Goal: Transaction & Acquisition: Purchase product/service

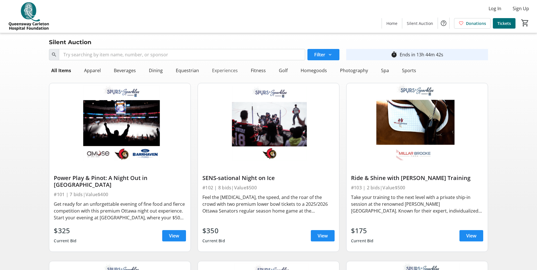
click at [225, 69] on div "Experiences" at bounding box center [225, 70] width 30 height 11
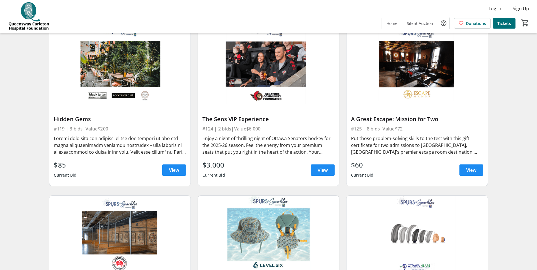
scroll to position [397, 0]
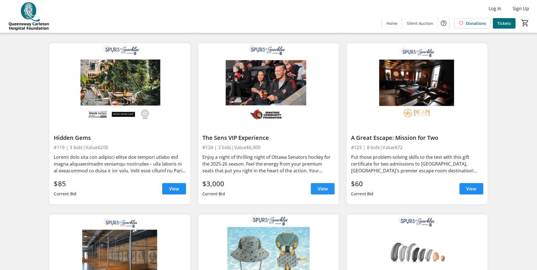
click at [328, 185] on span at bounding box center [323, 189] width 24 height 14
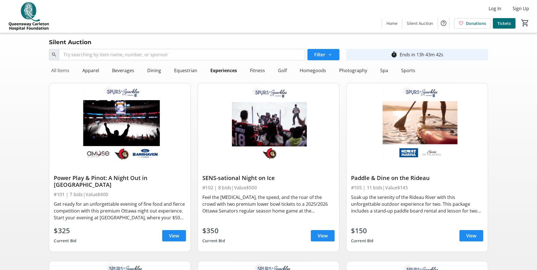
click at [61, 71] on div "All Items" at bounding box center [60, 70] width 23 height 11
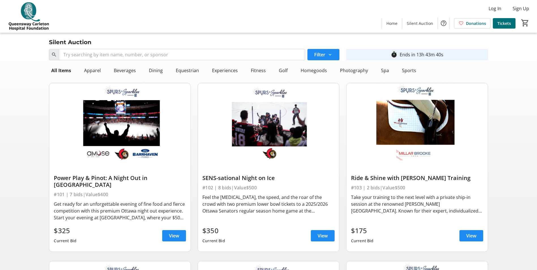
scroll to position [28, 0]
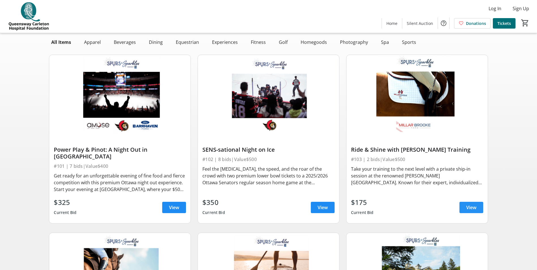
click at [468, 204] on span "View" at bounding box center [472, 207] width 10 height 7
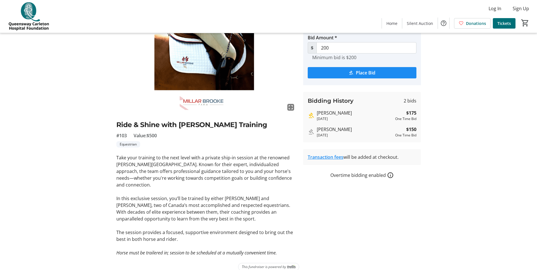
scroll to position [43, 0]
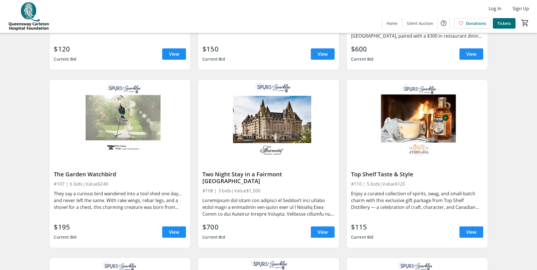
scroll to position [368, 0]
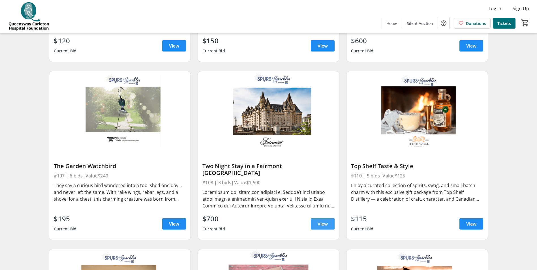
click at [327, 221] on span at bounding box center [323, 224] width 24 height 14
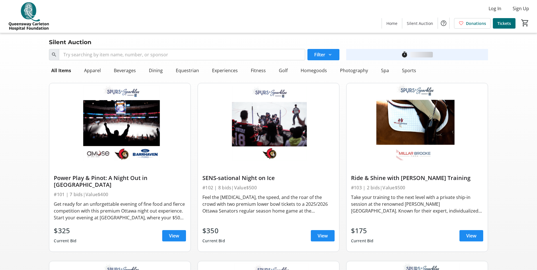
scroll to position [368, 0]
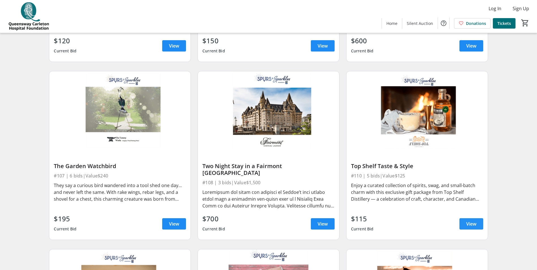
click at [472, 221] on span "View" at bounding box center [472, 224] width 10 height 7
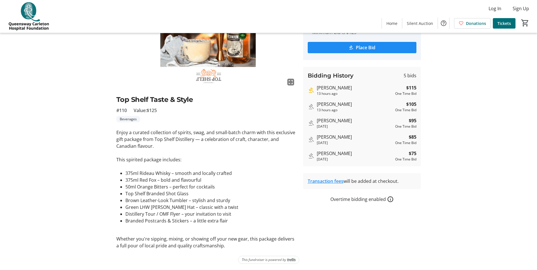
scroll to position [68, 0]
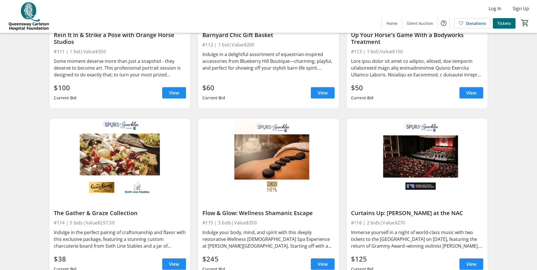
scroll to position [680, 0]
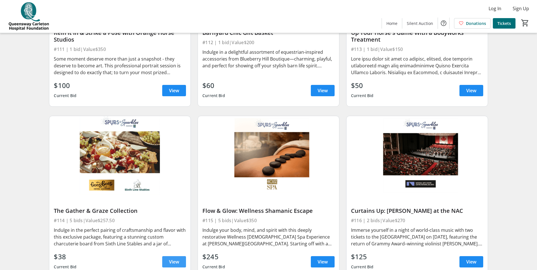
click at [175, 259] on span "View" at bounding box center [174, 262] width 10 height 7
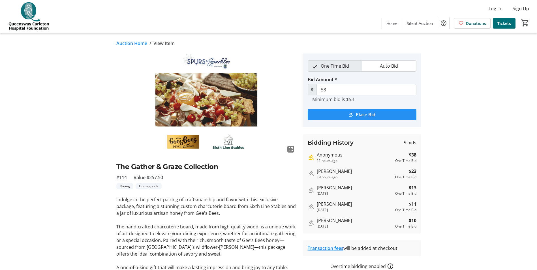
click at [374, 114] on span "Place Bid" at bounding box center [366, 114] width 20 height 7
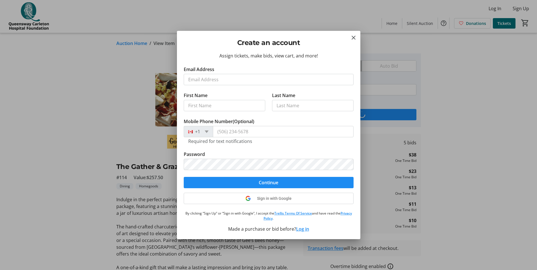
click at [250, 80] on input "Email Address" at bounding box center [269, 79] width 170 height 11
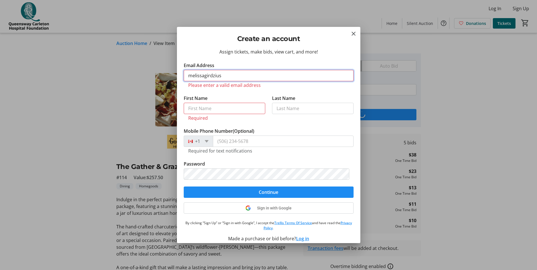
click at [242, 78] on input "melissagirdzius" at bounding box center [269, 75] width 170 height 11
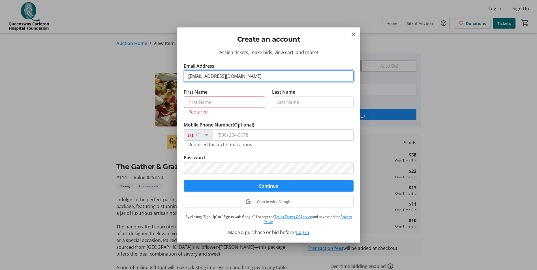
type input "[EMAIL_ADDRESS][DOMAIN_NAME]"
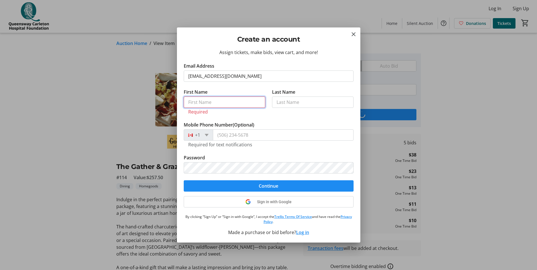
click at [215, 102] on input "First Name" at bounding box center [225, 102] width 82 height 11
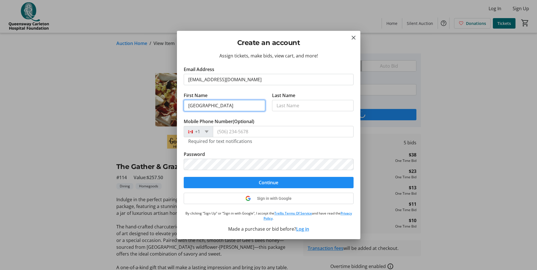
type input "[GEOGRAPHIC_DATA]"
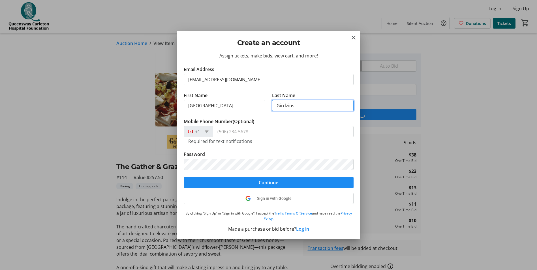
type input "Girdzius"
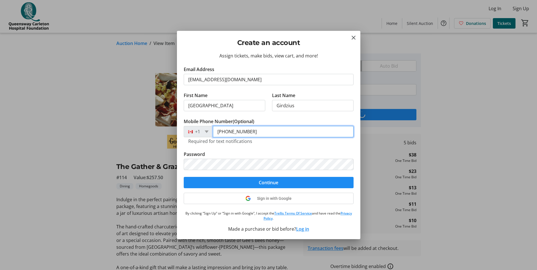
type input "[PHONE_NUMBER]"
click at [481, 192] on div at bounding box center [268, 135] width 537 height 270
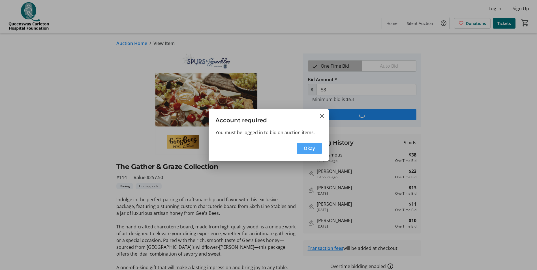
click at [312, 145] on span "Okay" at bounding box center [309, 148] width 11 height 7
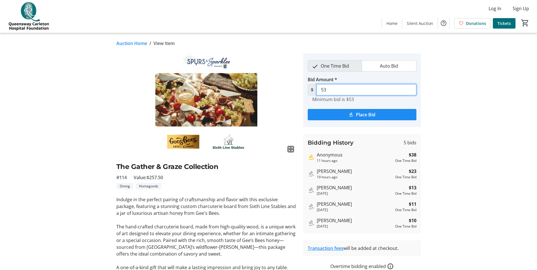
click at [332, 89] on input "53" at bounding box center [367, 89] width 100 height 11
click at [494, 8] on span "Log In" at bounding box center [495, 8] width 13 height 7
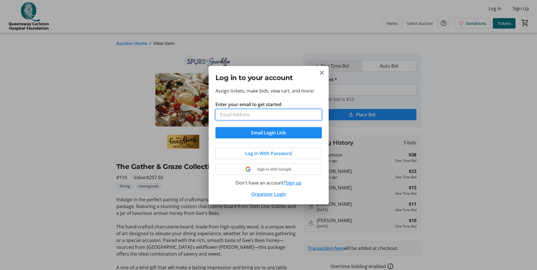
click at [251, 115] on input "Enter your email to get started" at bounding box center [269, 114] width 107 height 11
type input "[EMAIL_ADDRESS][DOMAIN_NAME]"
click at [289, 132] on span "submit" at bounding box center [269, 133] width 107 height 14
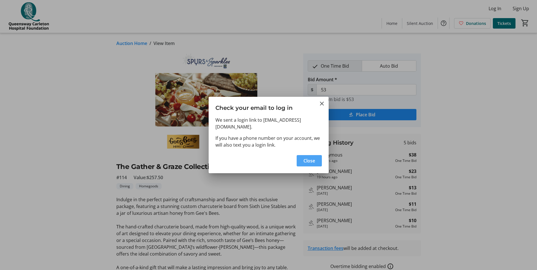
click at [321, 163] on span "button" at bounding box center [309, 161] width 25 height 14
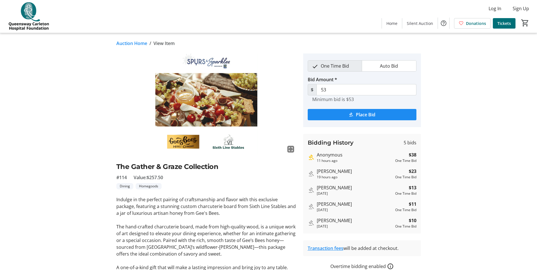
type input "68"
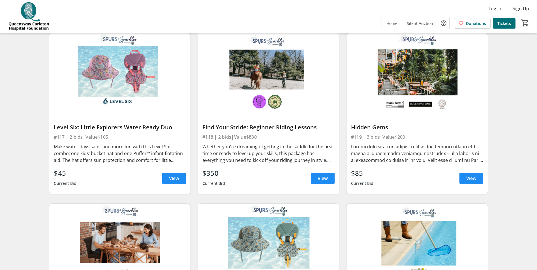
scroll to position [935, 0]
click at [467, 175] on span "View" at bounding box center [472, 178] width 10 height 7
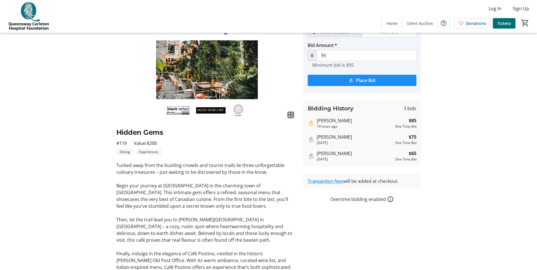
scroll to position [34, 0]
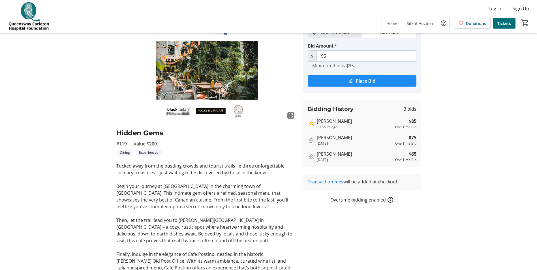
click at [181, 113] on img at bounding box center [206, 70] width 180 height 101
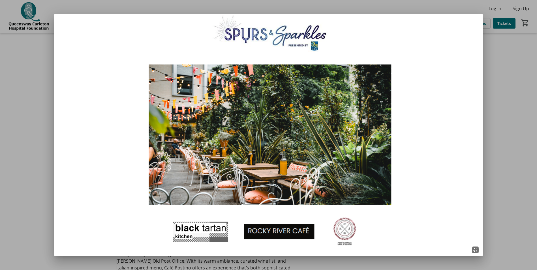
click at [267, 234] on img at bounding box center [269, 135] width 430 height 242
click at [273, 231] on img at bounding box center [269, 135] width 430 height 242
click at [297, 171] on img at bounding box center [269, 135] width 430 height 242
click at [515, 198] on div at bounding box center [268, 135] width 537 height 270
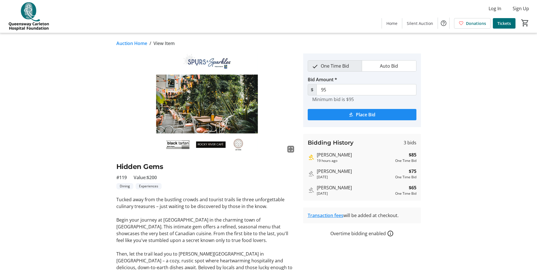
scroll to position [34, 0]
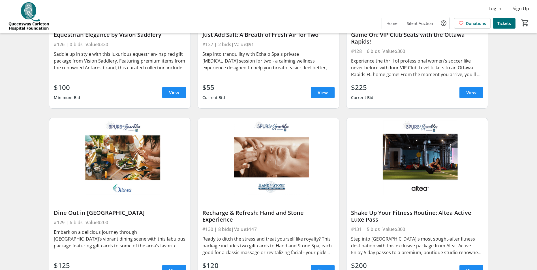
scroll to position [1558, 0]
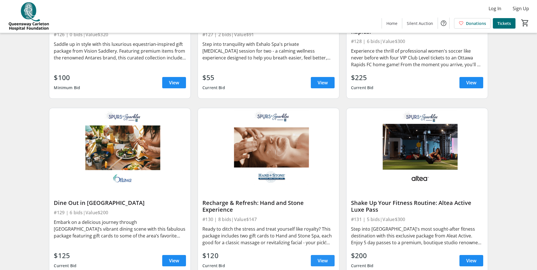
click at [323, 257] on span "View" at bounding box center [323, 260] width 10 height 7
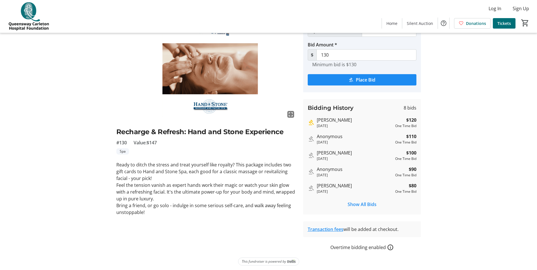
scroll to position [37, 0]
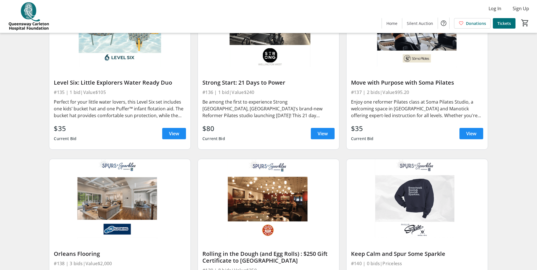
scroll to position [2040, 0]
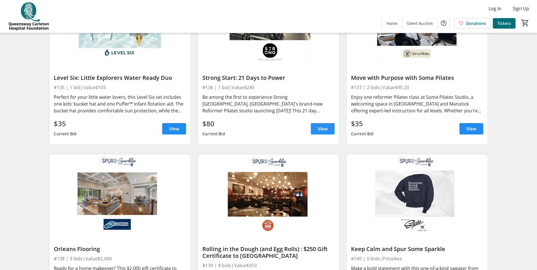
click at [328, 125] on span "View" at bounding box center [323, 128] width 10 height 7
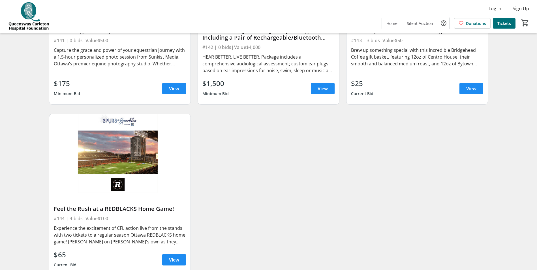
scroll to position [2452, 0]
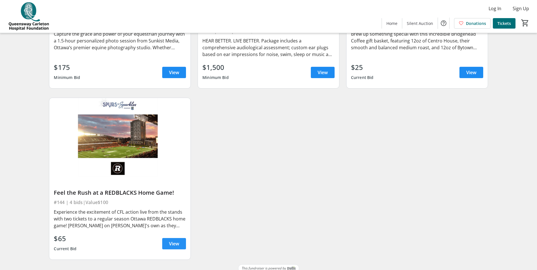
click at [172, 240] on span "View" at bounding box center [174, 243] width 10 height 7
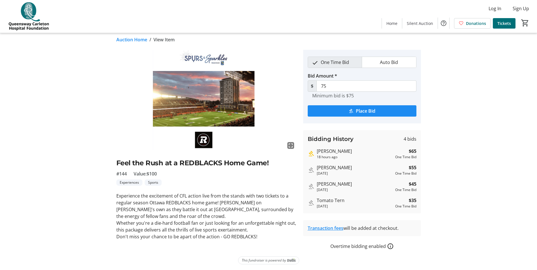
scroll to position [5, 0]
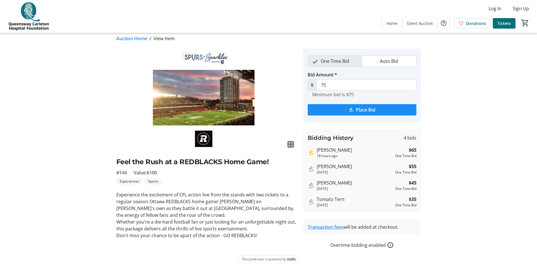
click at [319, 229] on link "Transaction fees" at bounding box center [326, 227] width 36 height 6
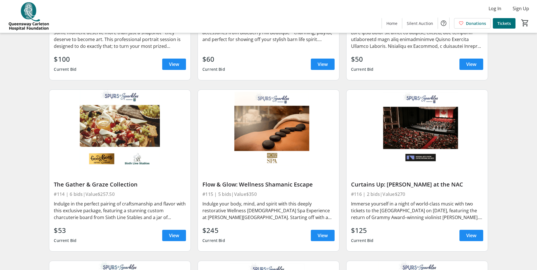
scroll to position [696, 0]
